Goal: Navigation & Orientation: Find specific page/section

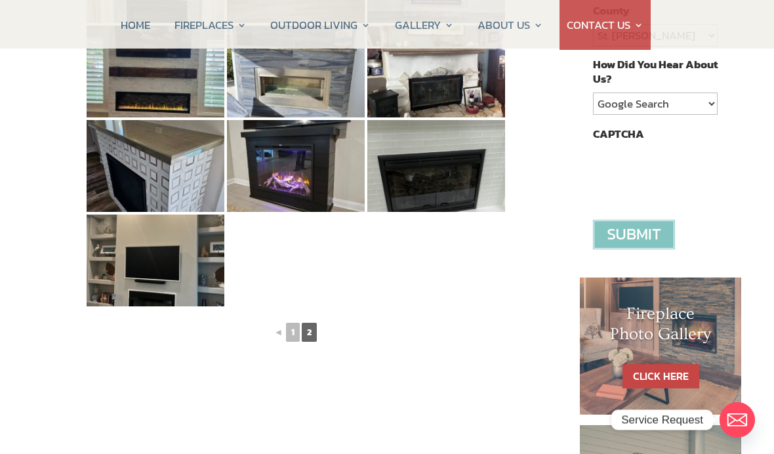
scroll to position [394, 0]
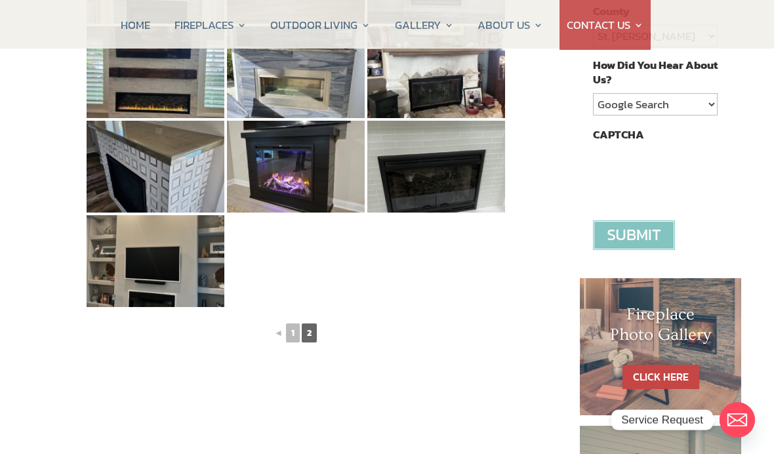
click at [296, 334] on link "1" at bounding box center [293, 332] width 14 height 19
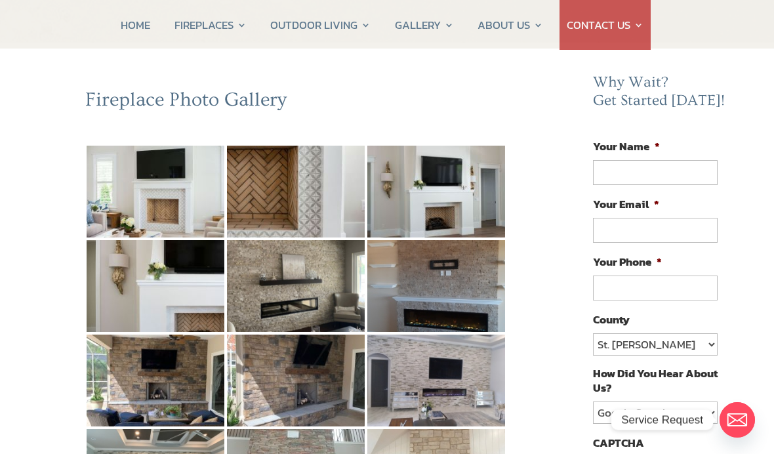
scroll to position [85, 0]
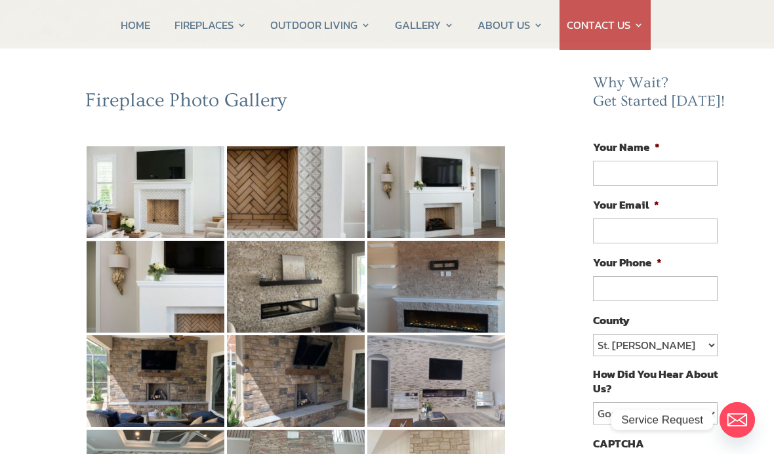
click at [447, 294] on img at bounding box center [436, 287] width 138 height 92
click at [454, 386] on img at bounding box center [436, 381] width 138 height 92
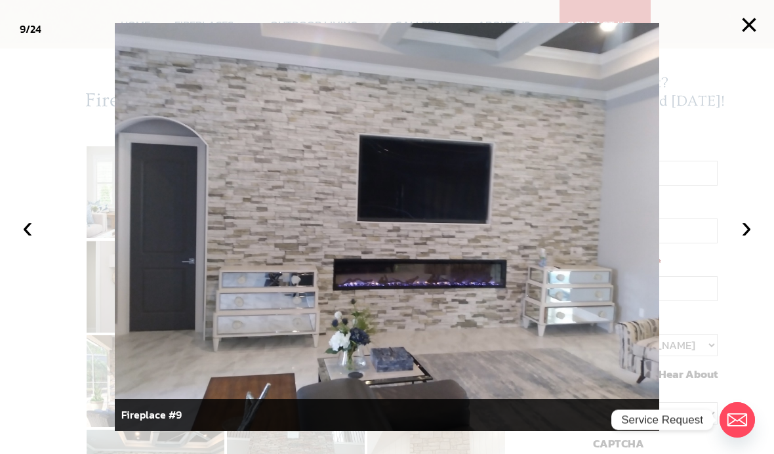
click at [48, 12] on div at bounding box center [387, 227] width 774 height 454
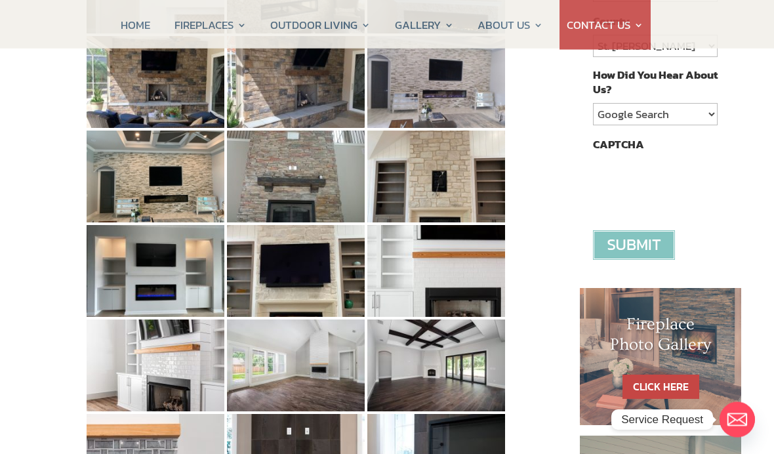
scroll to position [384, 0]
click at [318, 380] on img at bounding box center [296, 365] width 138 height 92
click at [444, 453] on img at bounding box center [436, 460] width 138 height 92
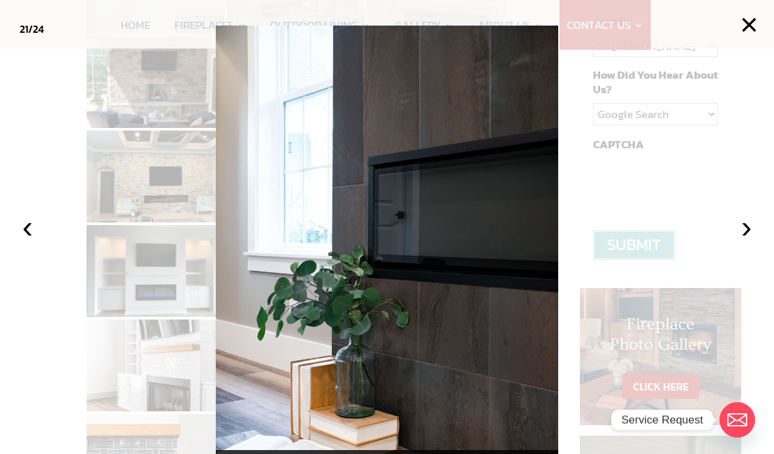
click at [748, 241] on button "›" at bounding box center [746, 227] width 29 height 29
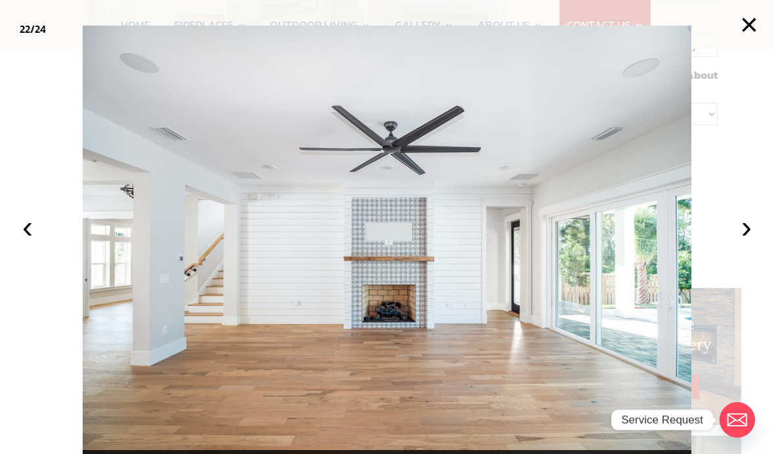
click at [744, 241] on button "›" at bounding box center [746, 227] width 29 height 29
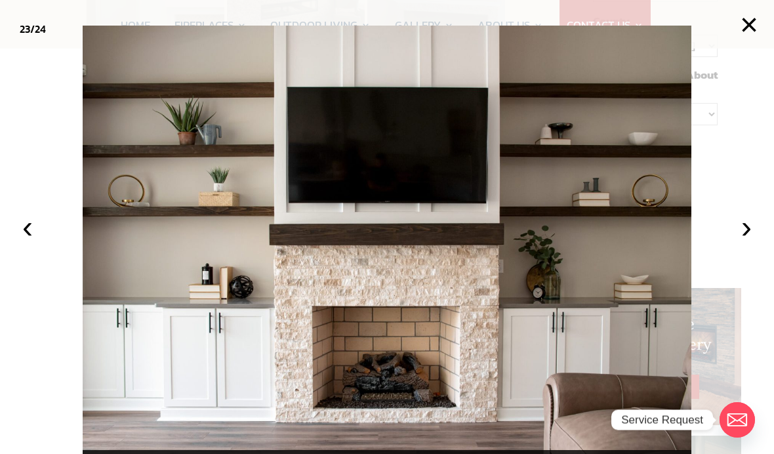
click at [747, 241] on button "›" at bounding box center [746, 227] width 29 height 29
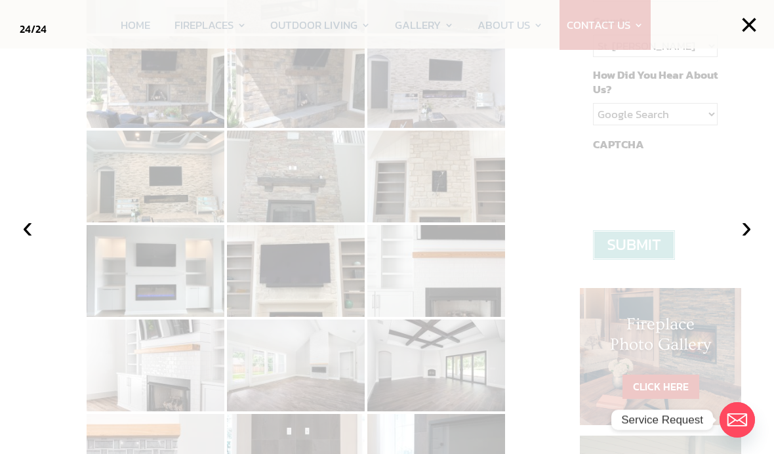
click at [743, 241] on button "›" at bounding box center [746, 227] width 29 height 29
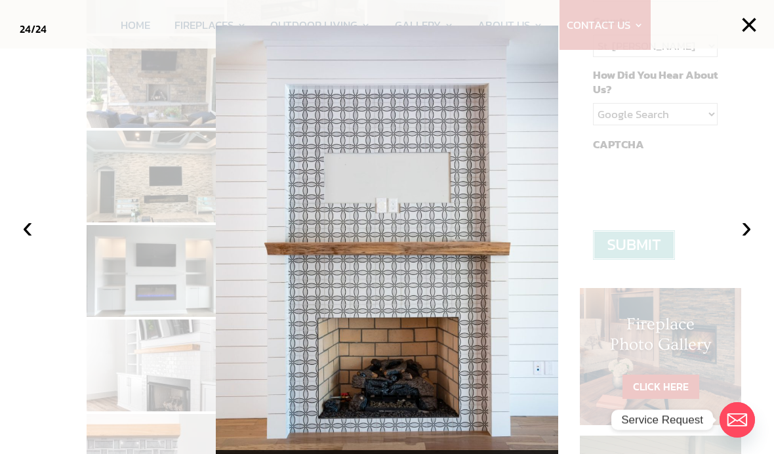
click at [752, 241] on button "›" at bounding box center [746, 227] width 29 height 29
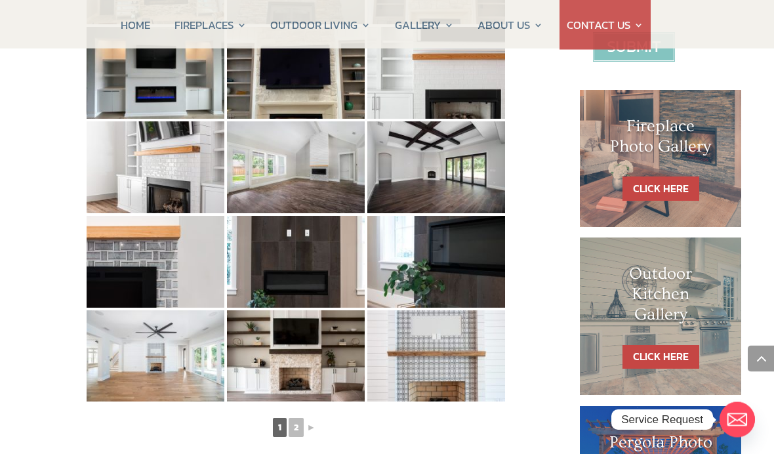
scroll to position [582, 0]
click at [316, 365] on img at bounding box center [296, 356] width 138 height 92
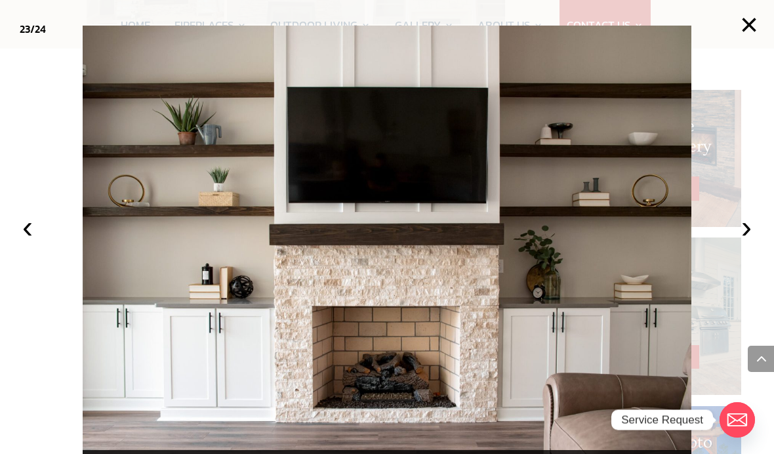
click at [1, 380] on div at bounding box center [387, 227] width 774 height 454
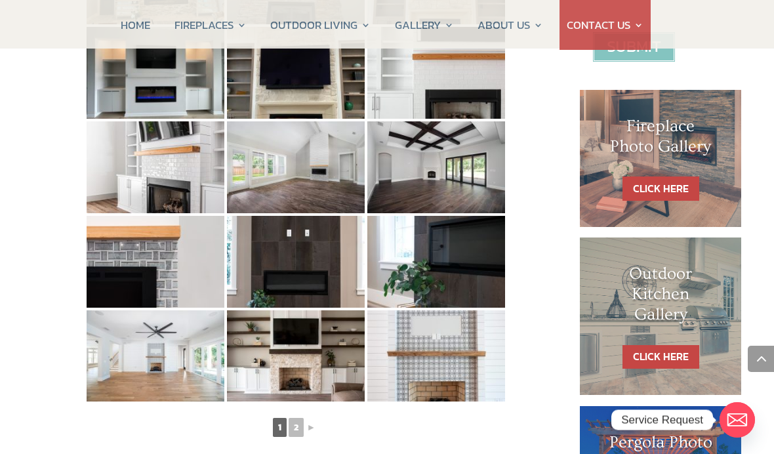
click at [302, 427] on link "2" at bounding box center [296, 427] width 15 height 19
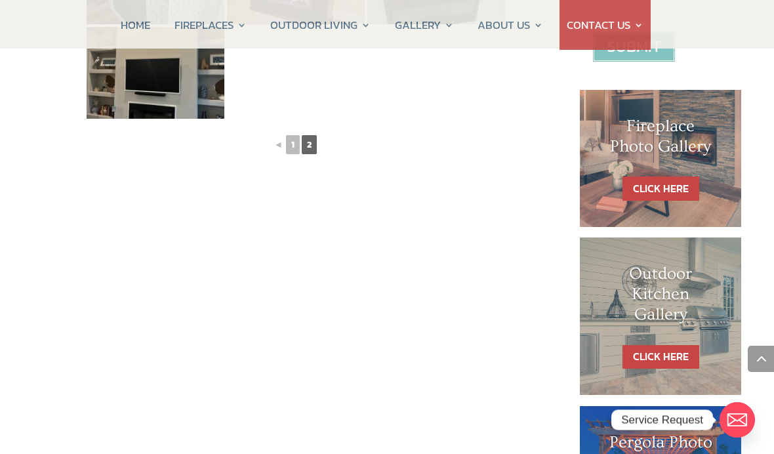
click at [205, 92] on img at bounding box center [156, 73] width 138 height 92
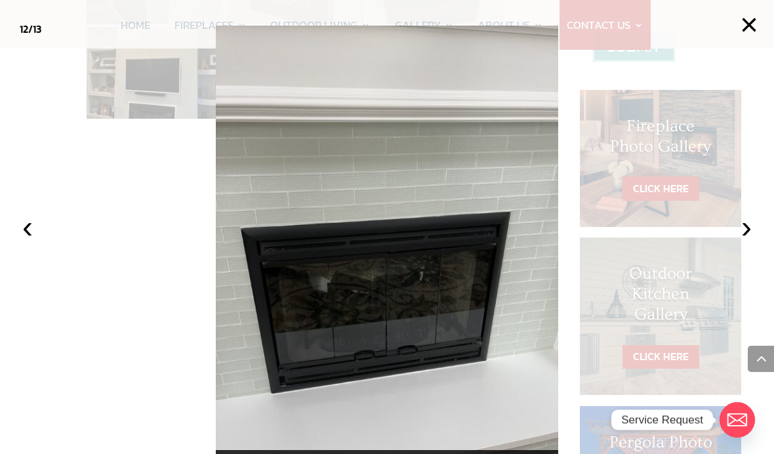
click at [434, 332] on img at bounding box center [387, 254] width 342 height 457
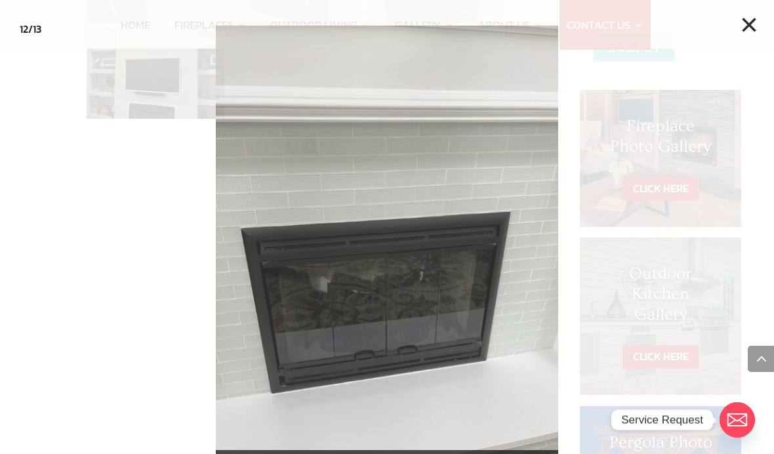
click at [155, 39] on div at bounding box center [387, 227] width 774 height 454
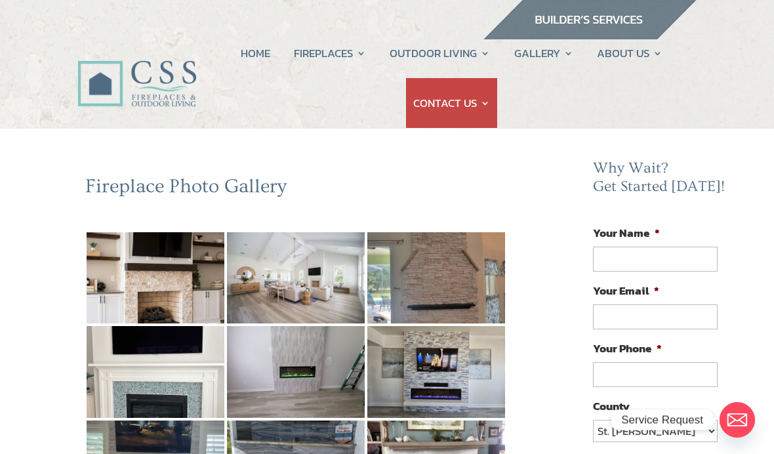
scroll to position [9, 0]
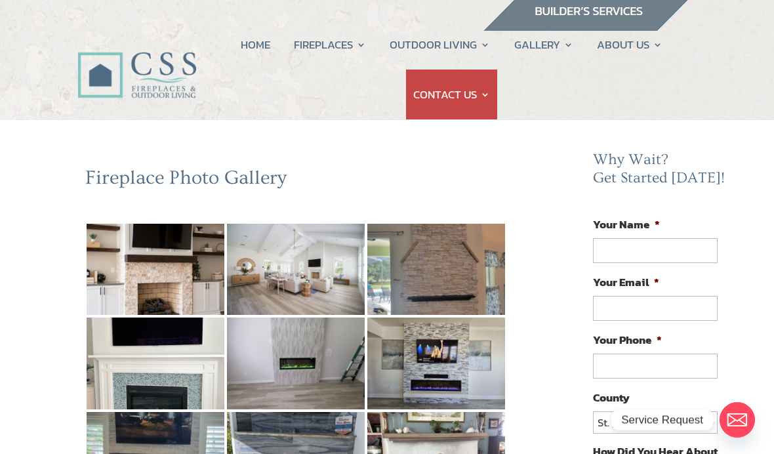
click at [192, 282] on img at bounding box center [156, 270] width 138 height 92
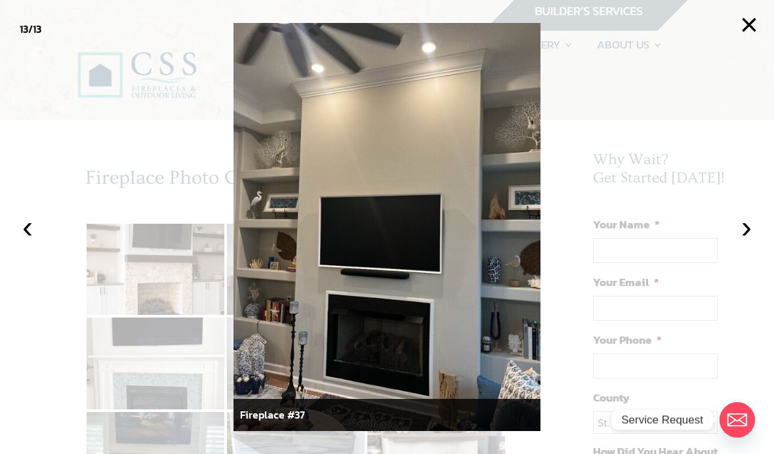
click at [27, 226] on button "‹" at bounding box center [27, 227] width 29 height 29
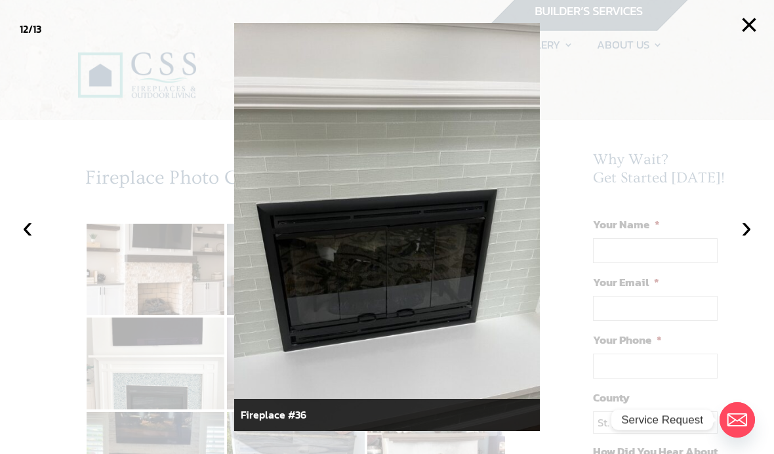
click at [28, 227] on button "‹" at bounding box center [27, 227] width 29 height 29
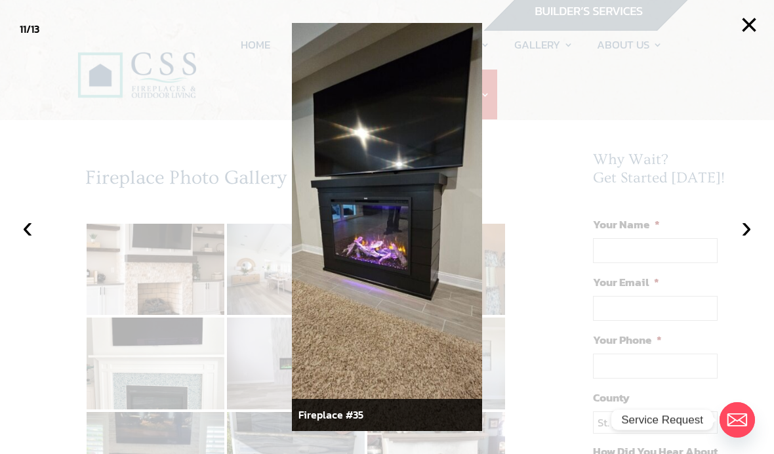
click at [33, 236] on button "‹" at bounding box center [27, 227] width 29 height 29
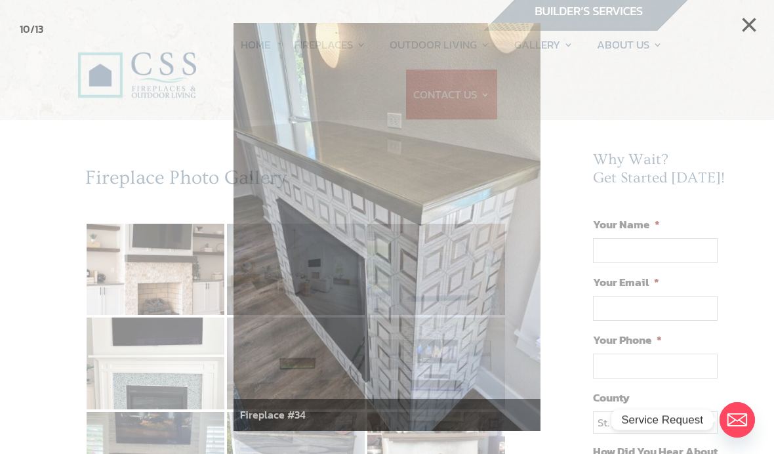
click at [46, 30] on div at bounding box center [387, 227] width 774 height 454
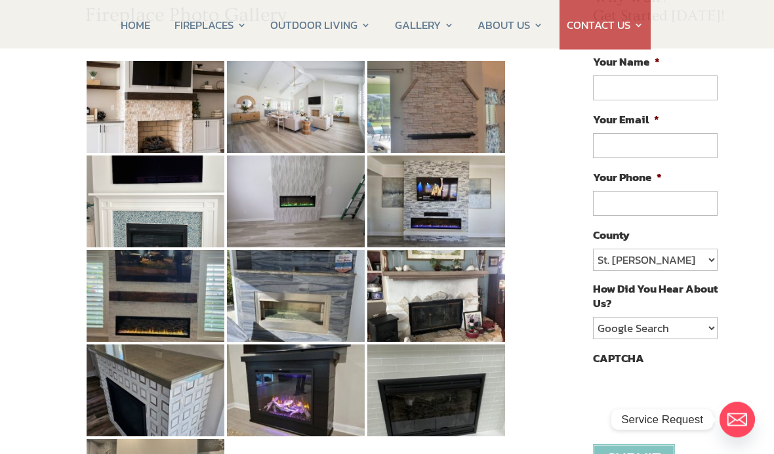
scroll to position [171, 0]
click at [459, 213] on img at bounding box center [436, 201] width 138 height 92
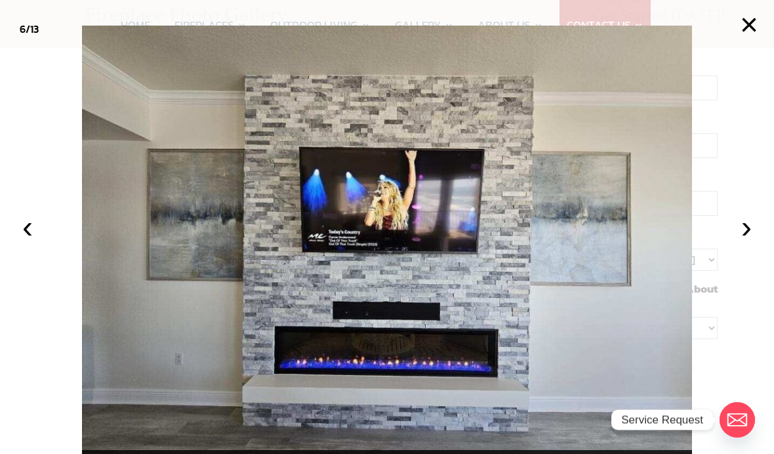
click at [28, 241] on button "‹" at bounding box center [27, 227] width 29 height 29
